Goal: Answer question/provide support: Share knowledge or assist other users

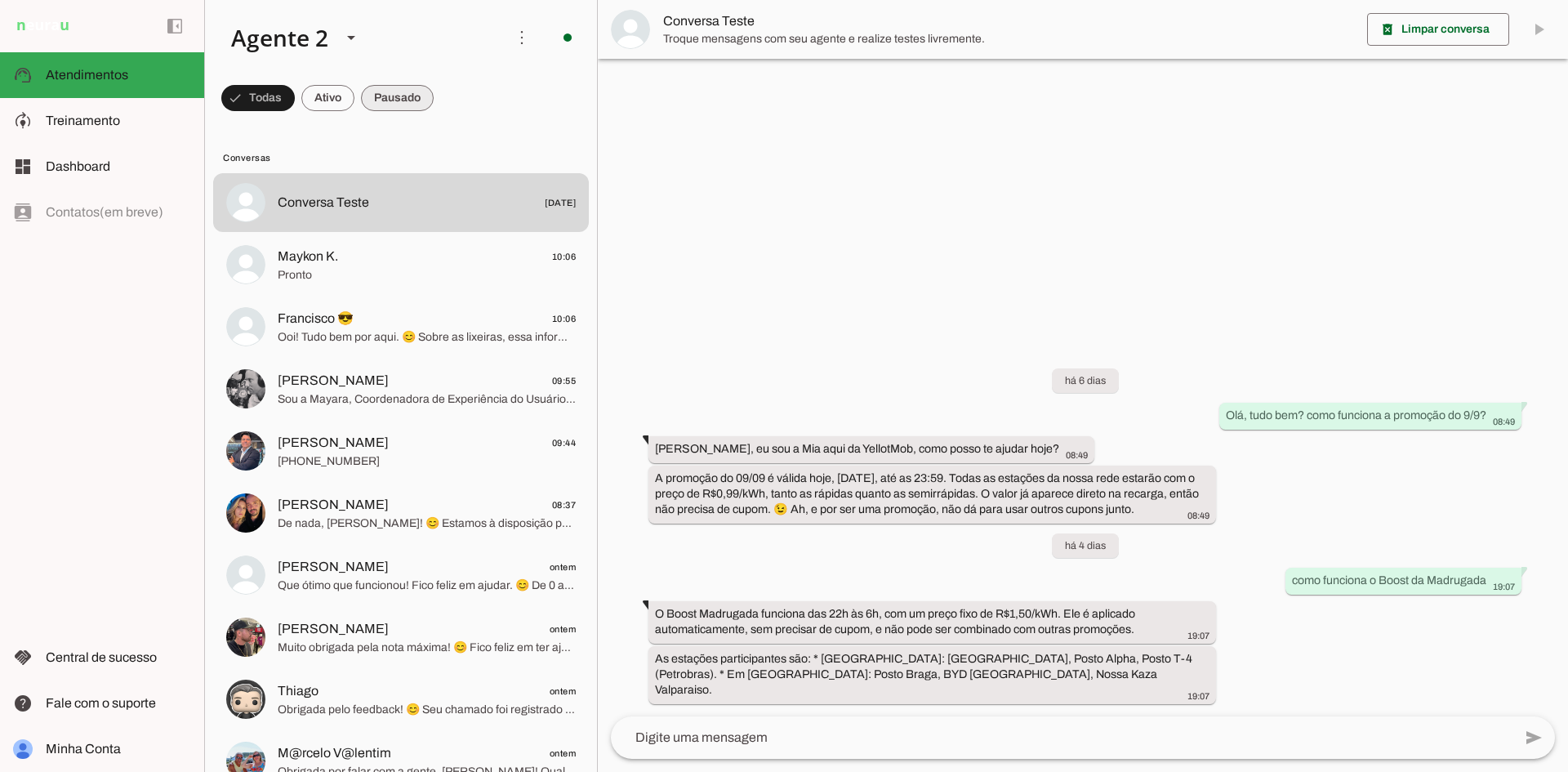
click at [368, 92] on span at bounding box center [397, 98] width 73 height 40
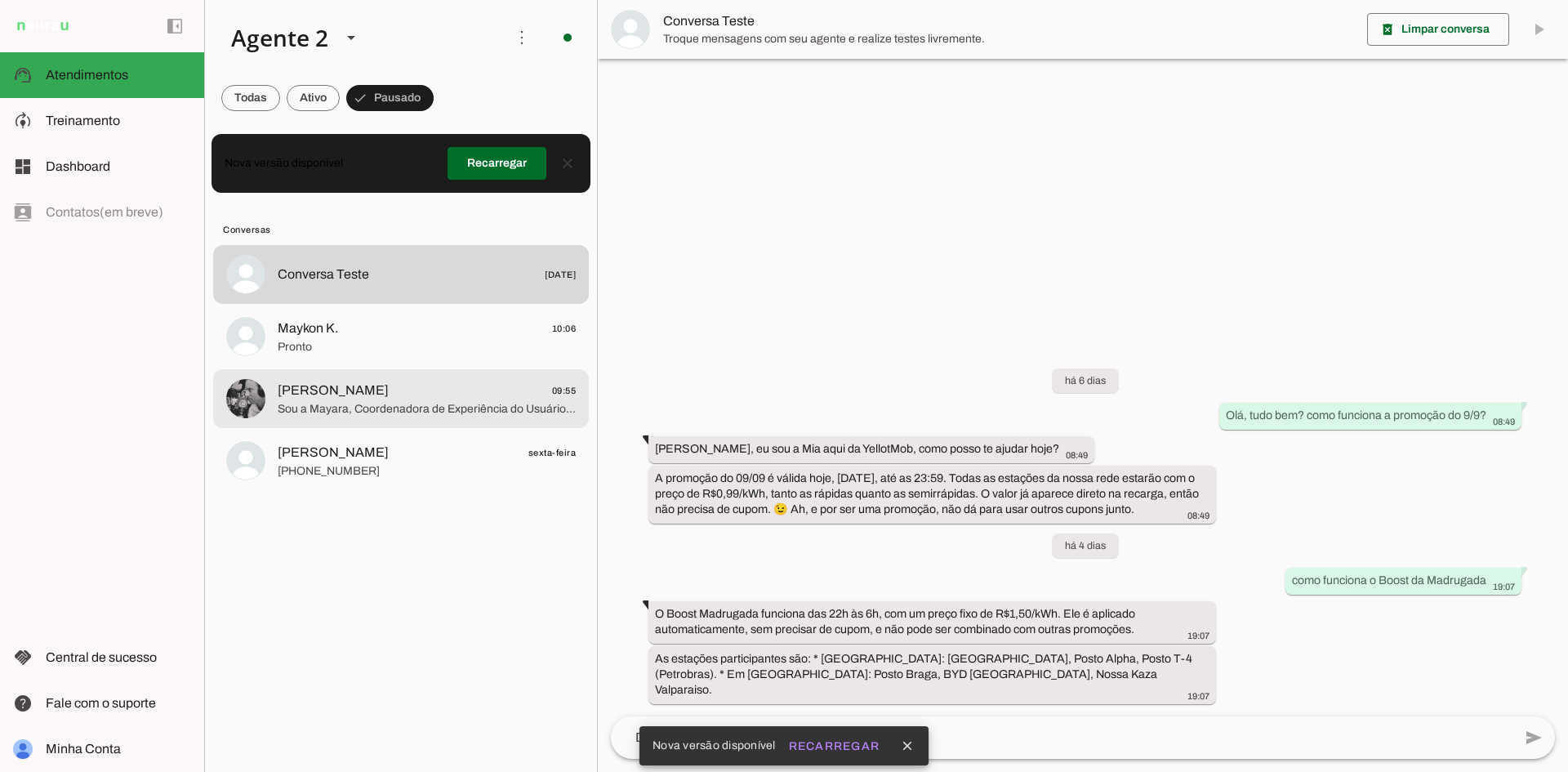
click at [370, 396] on span "[PERSON_NAME]" at bounding box center [333, 390] width 111 height 19
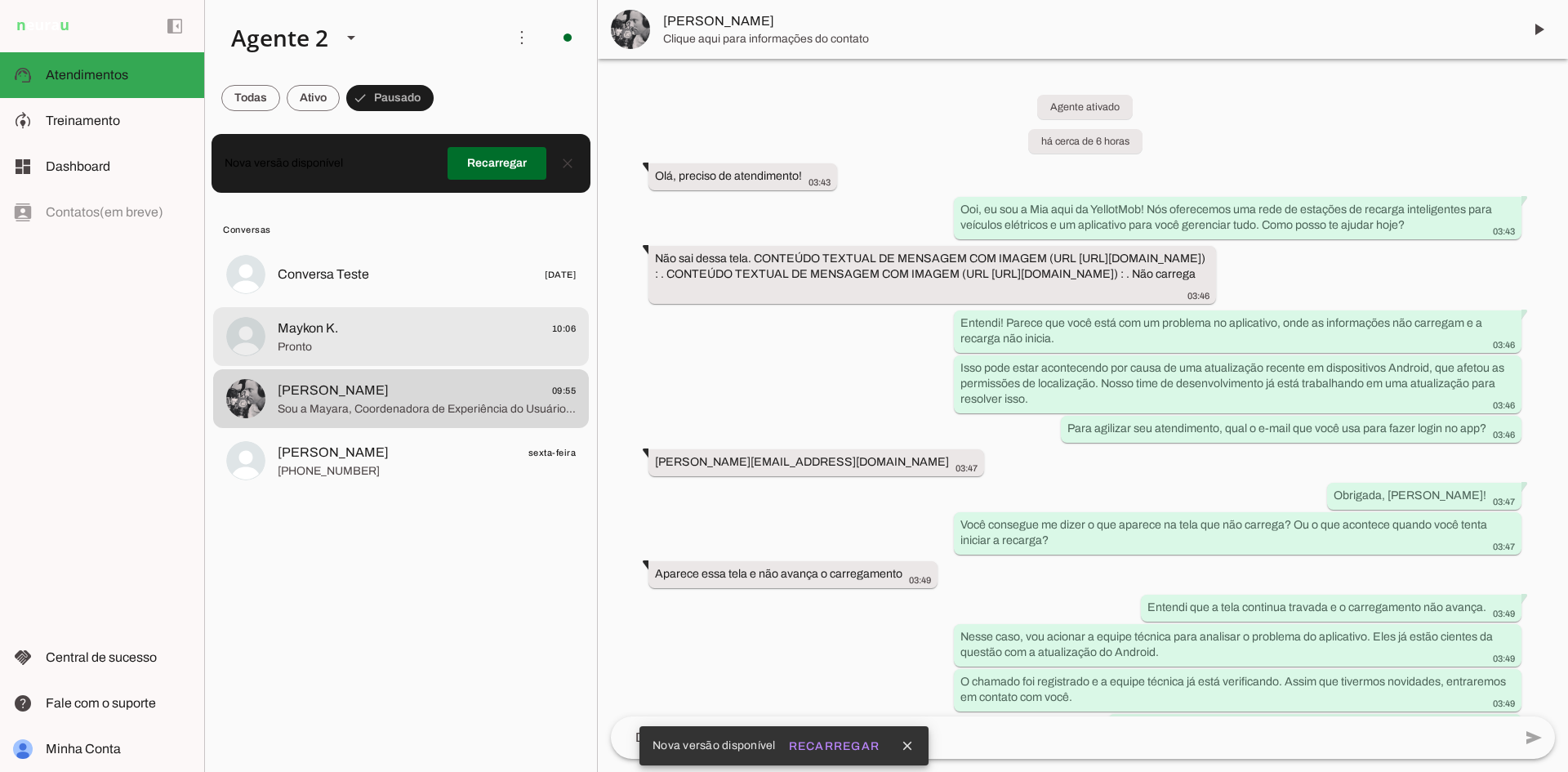
click at [370, 324] on span "Maykon K. 10:06" at bounding box center [426, 328] width 298 height 20
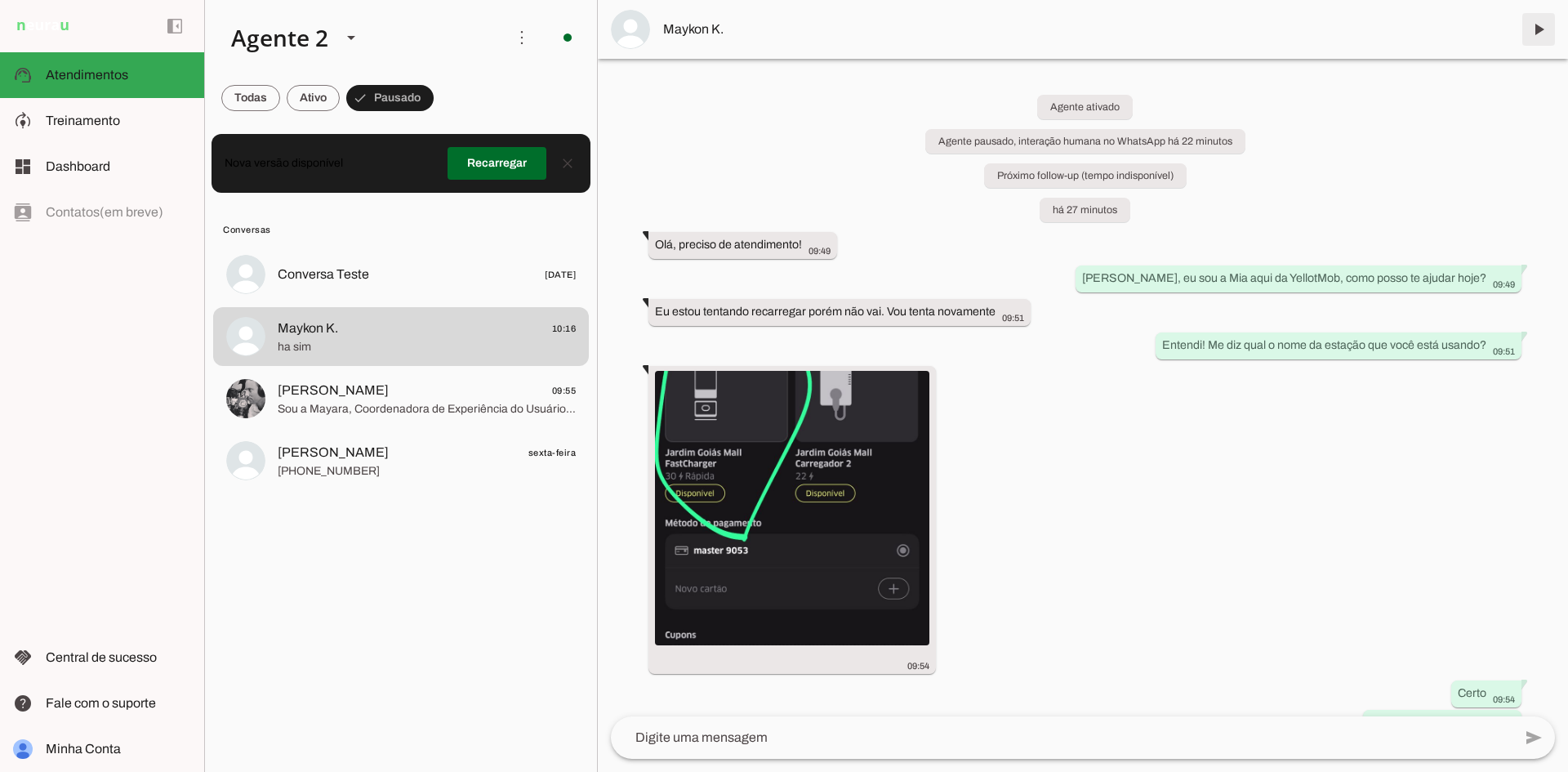
click at [1534, 17] on span at bounding box center [1538, 30] width 40 height 40
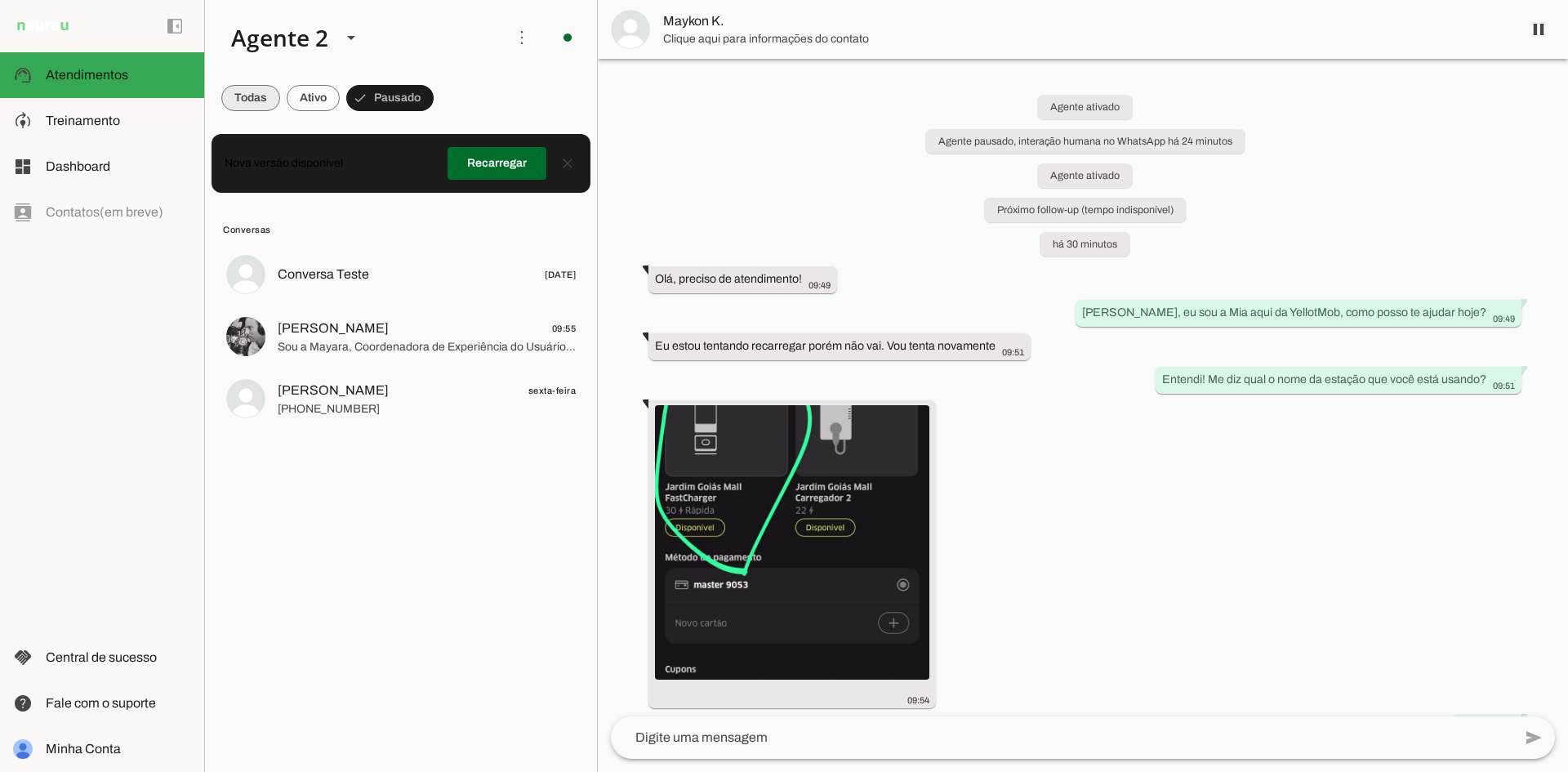
click at [253, 103] on span at bounding box center [251, 98] width 59 height 40
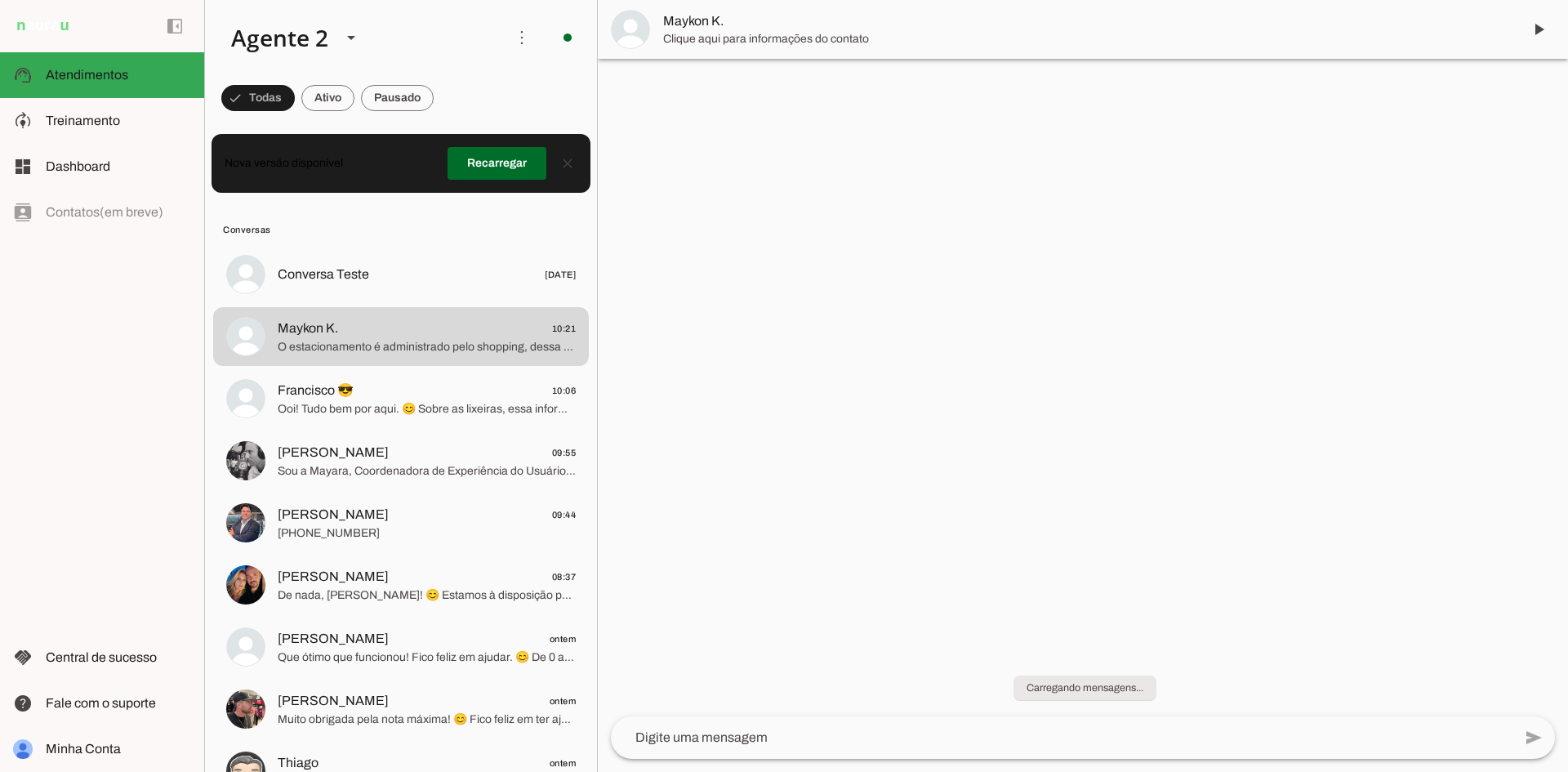
click at [513, 153] on span at bounding box center [496, 163] width 99 height 40
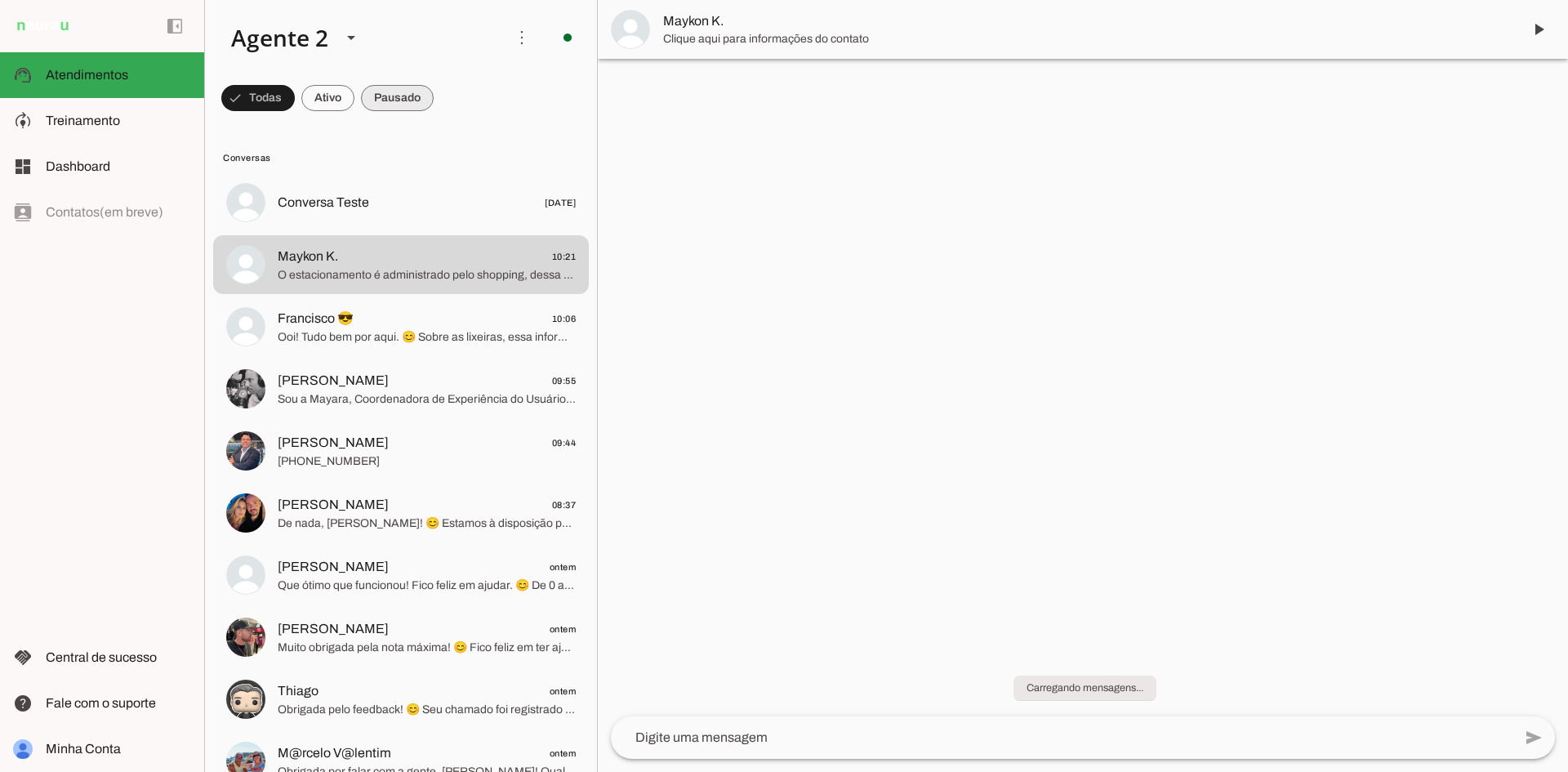
click at [396, 100] on span at bounding box center [397, 98] width 73 height 40
click at [390, 93] on span at bounding box center [397, 98] width 73 height 40
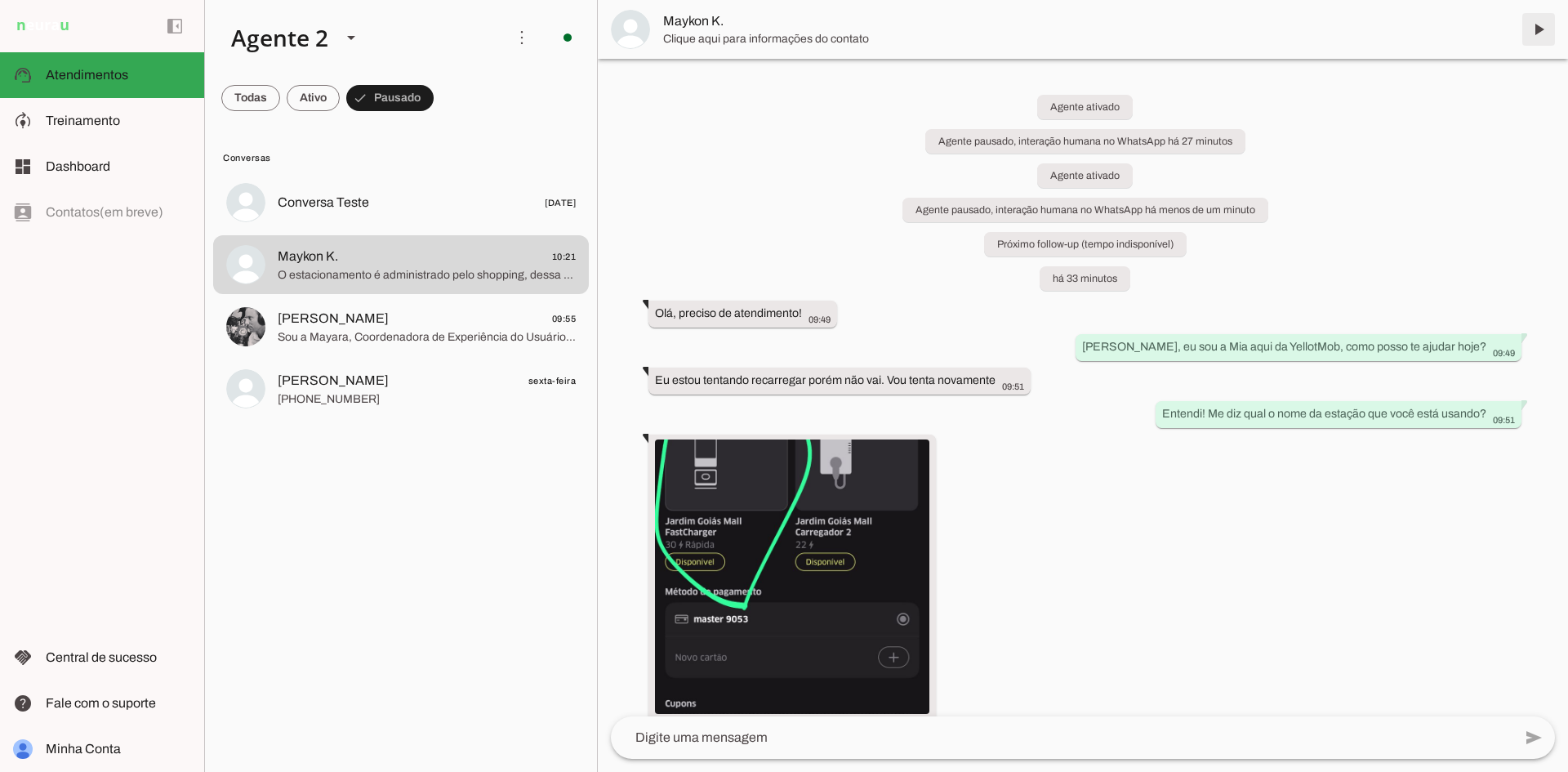
click at [1537, 32] on span at bounding box center [1538, 30] width 40 height 40
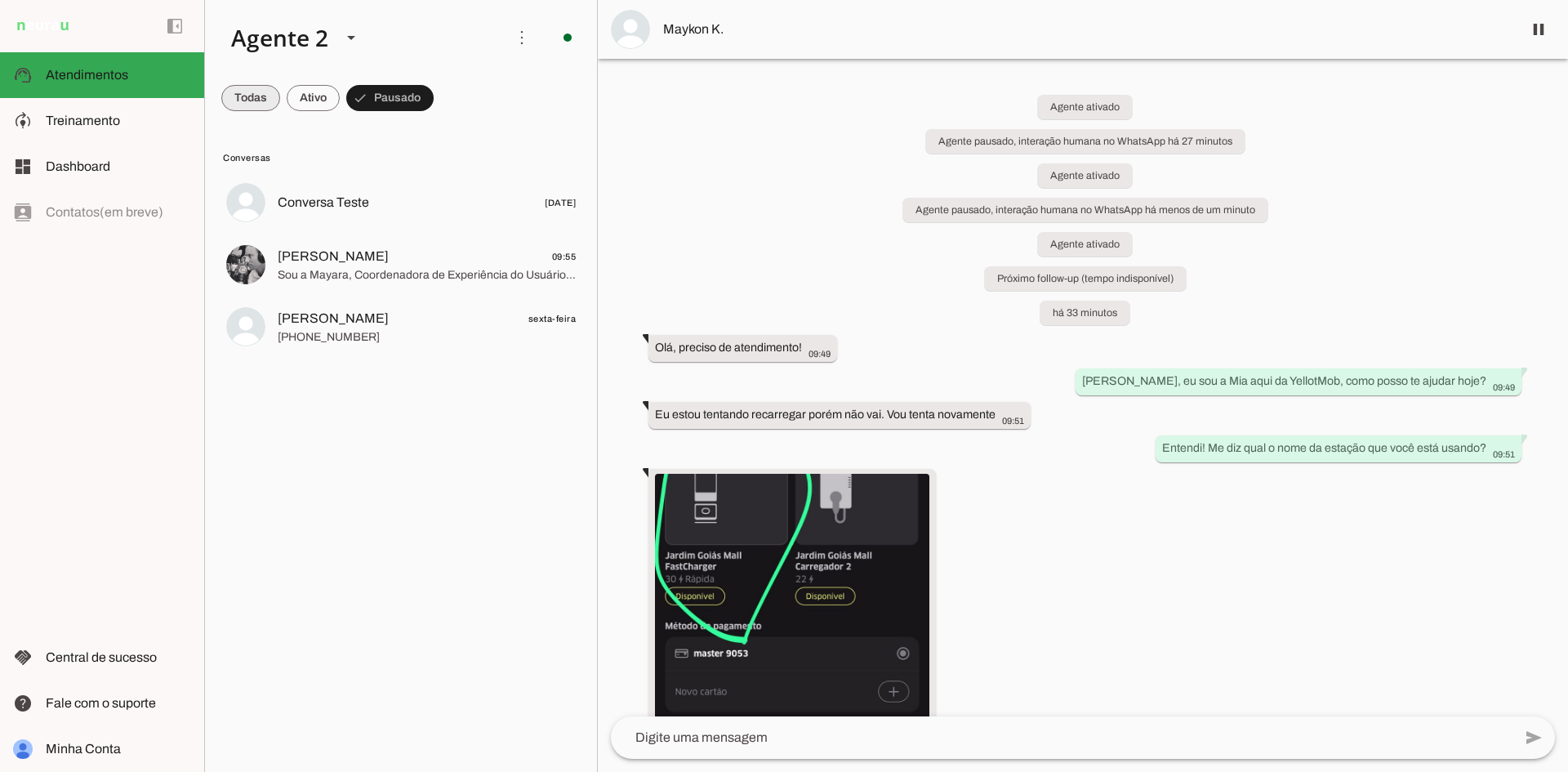
click at [238, 95] on span at bounding box center [251, 98] width 59 height 40
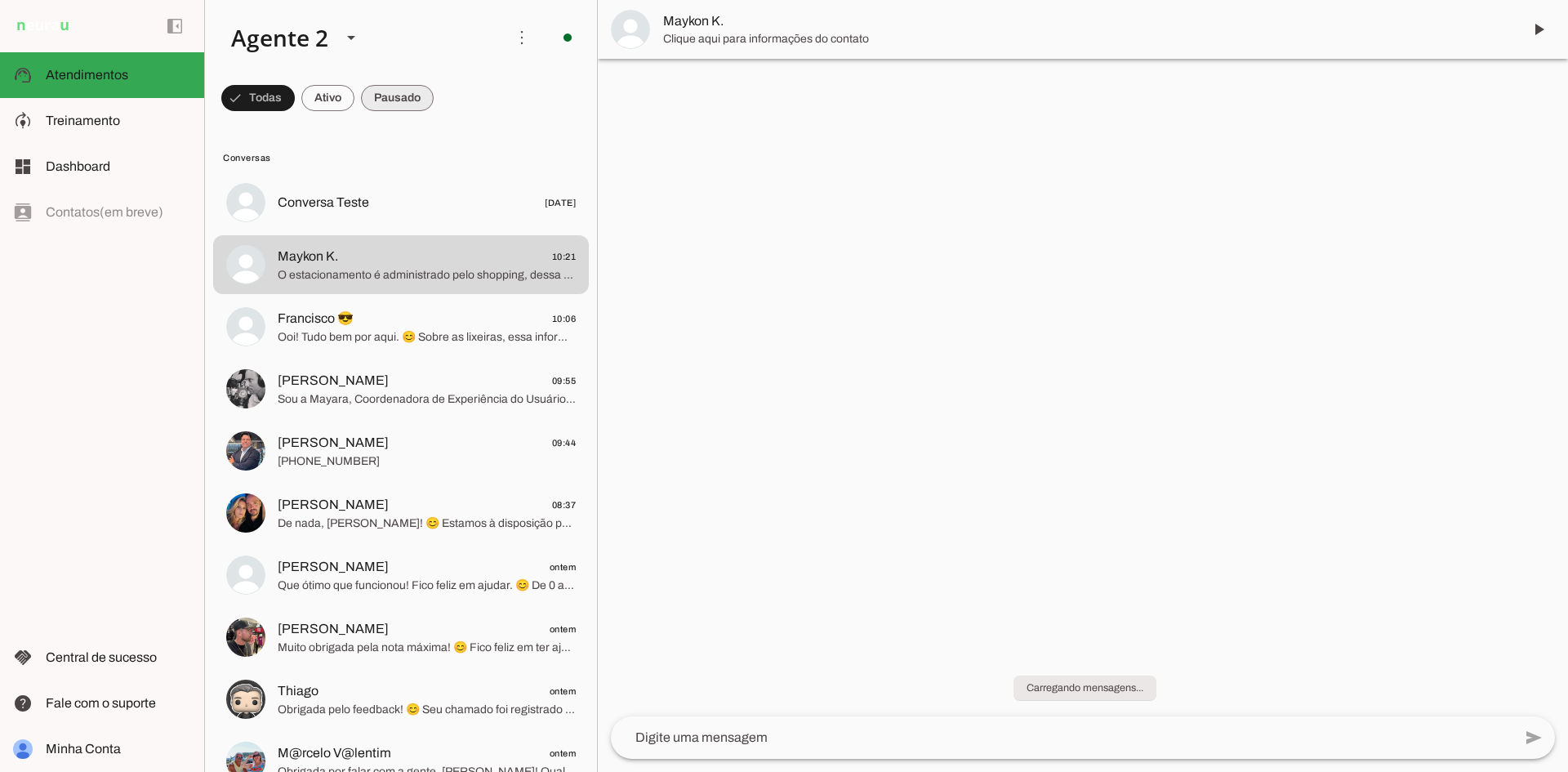
click at [405, 92] on span at bounding box center [397, 98] width 73 height 40
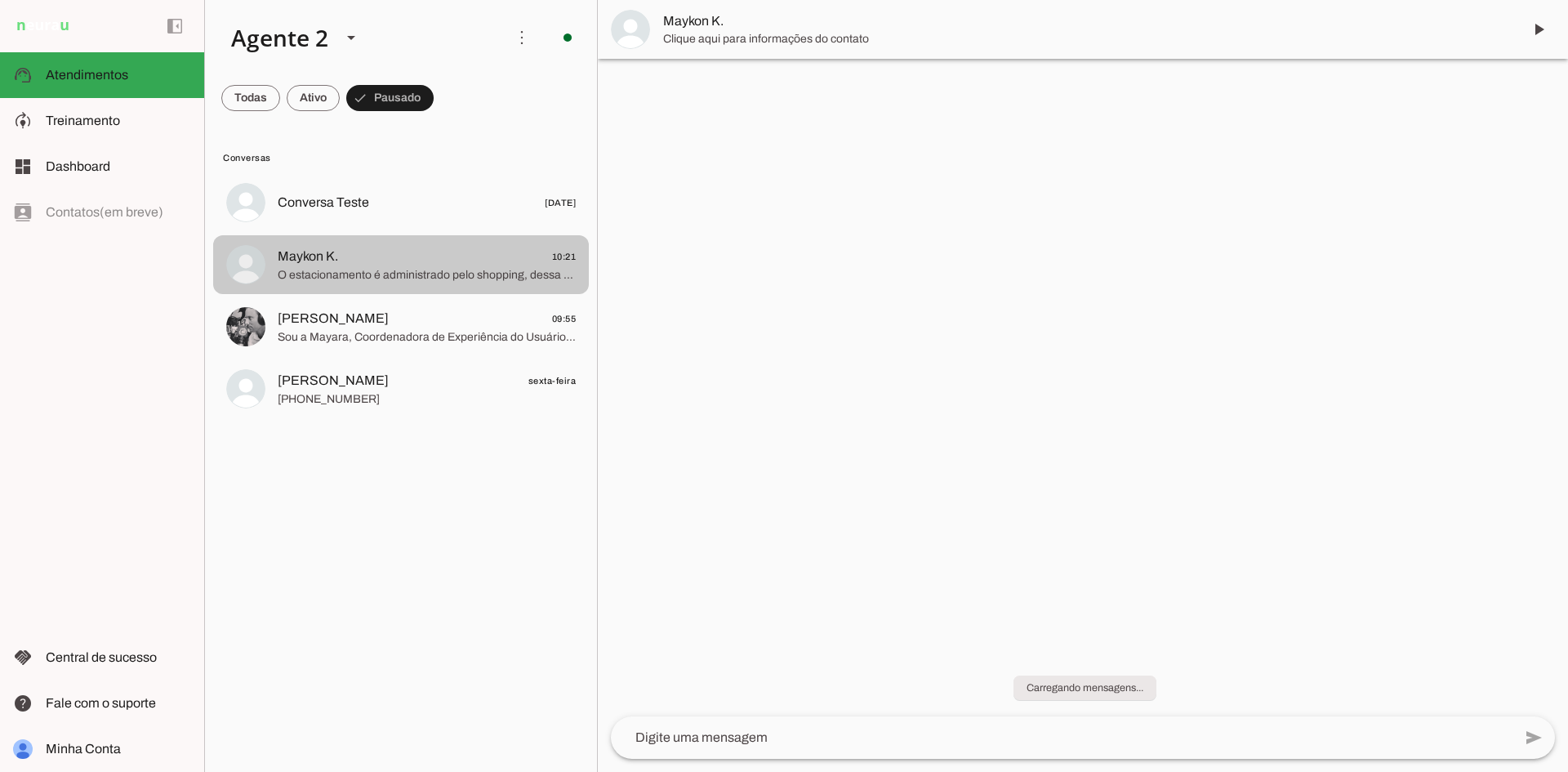
click at [439, 258] on span "Maykon K. 10:21" at bounding box center [426, 256] width 298 height 20
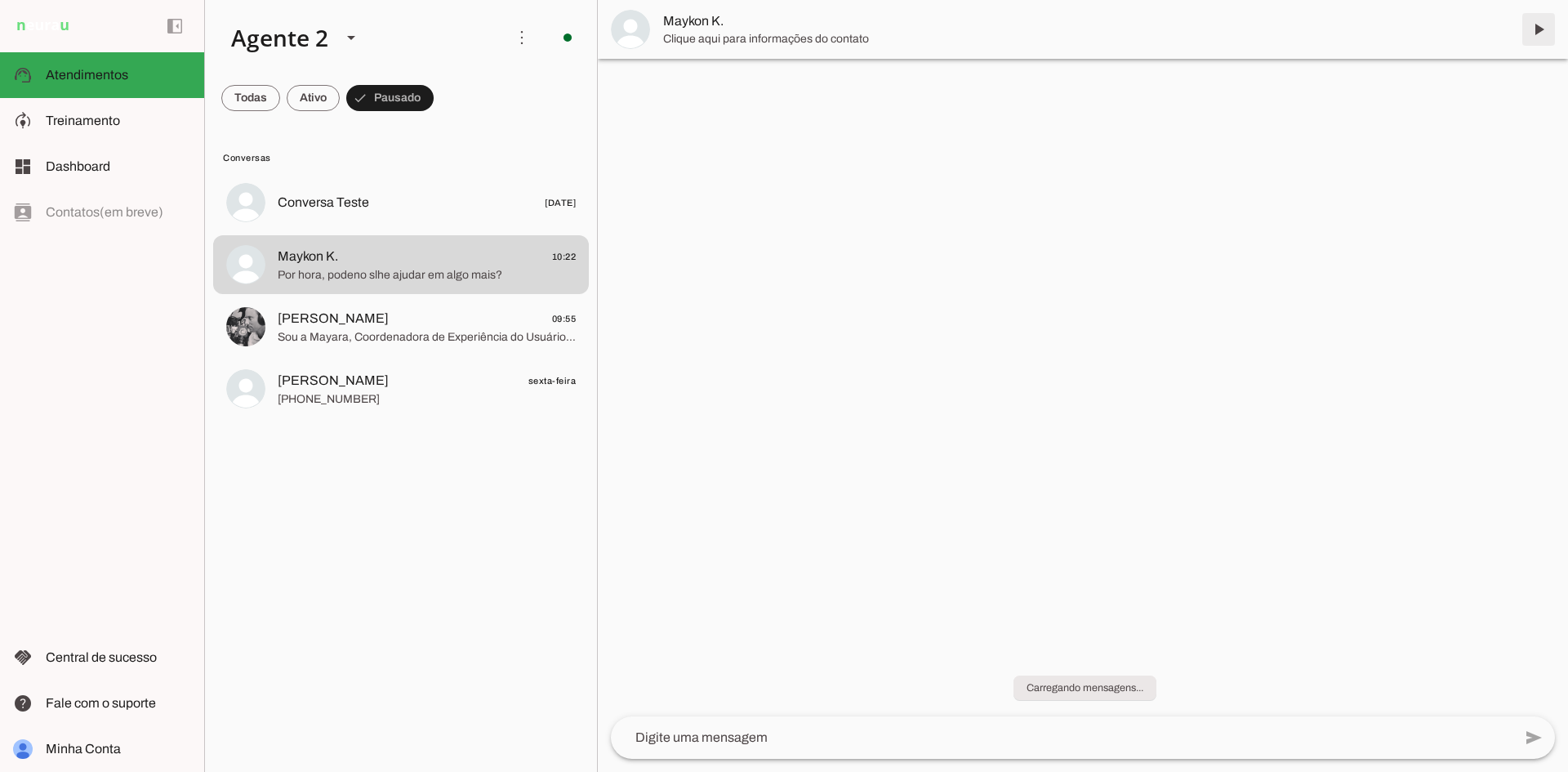
click at [1538, 32] on span at bounding box center [1538, 30] width 40 height 40
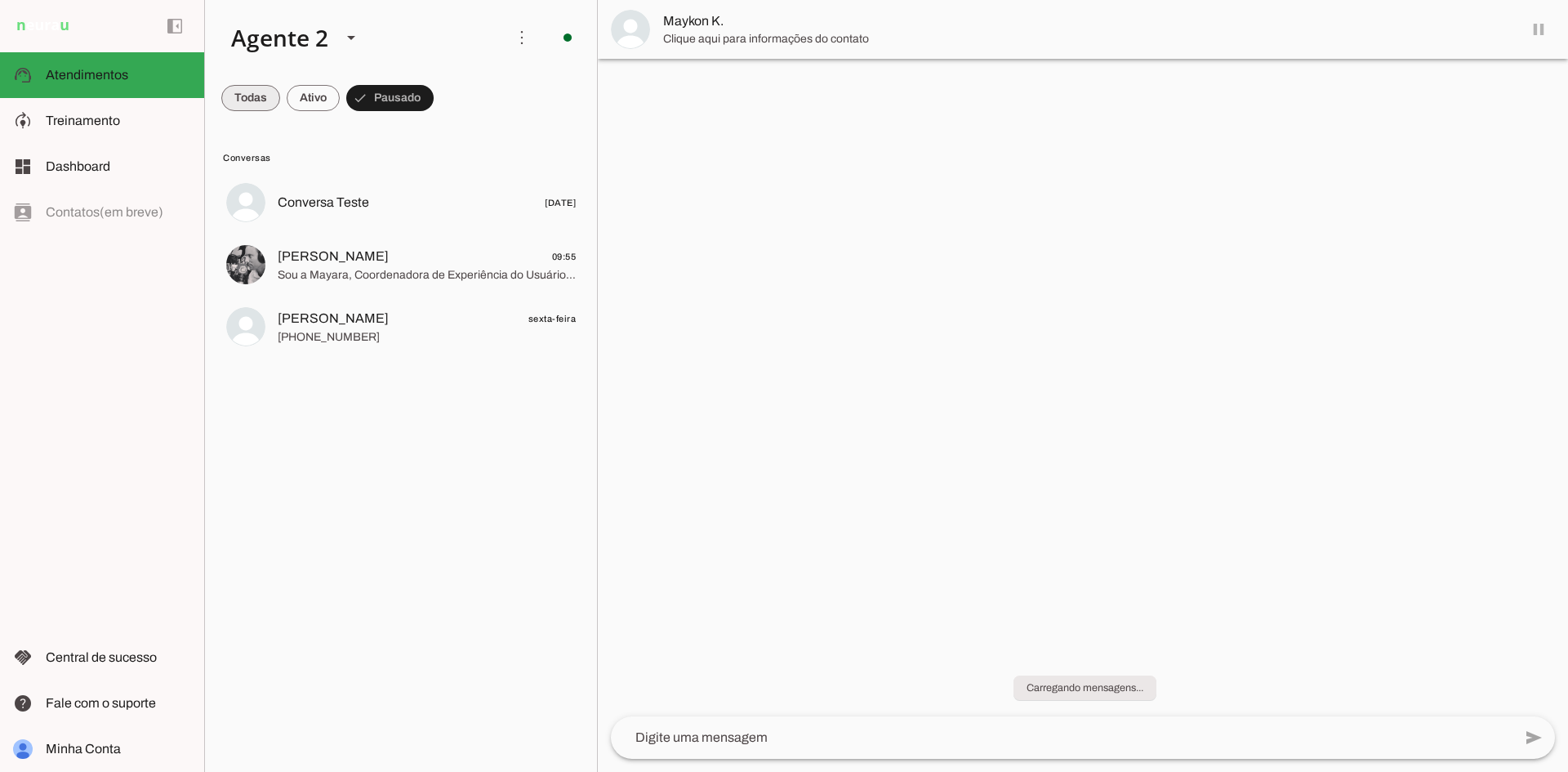
click at [262, 100] on span at bounding box center [251, 98] width 59 height 40
